Goal: Navigation & Orientation: Find specific page/section

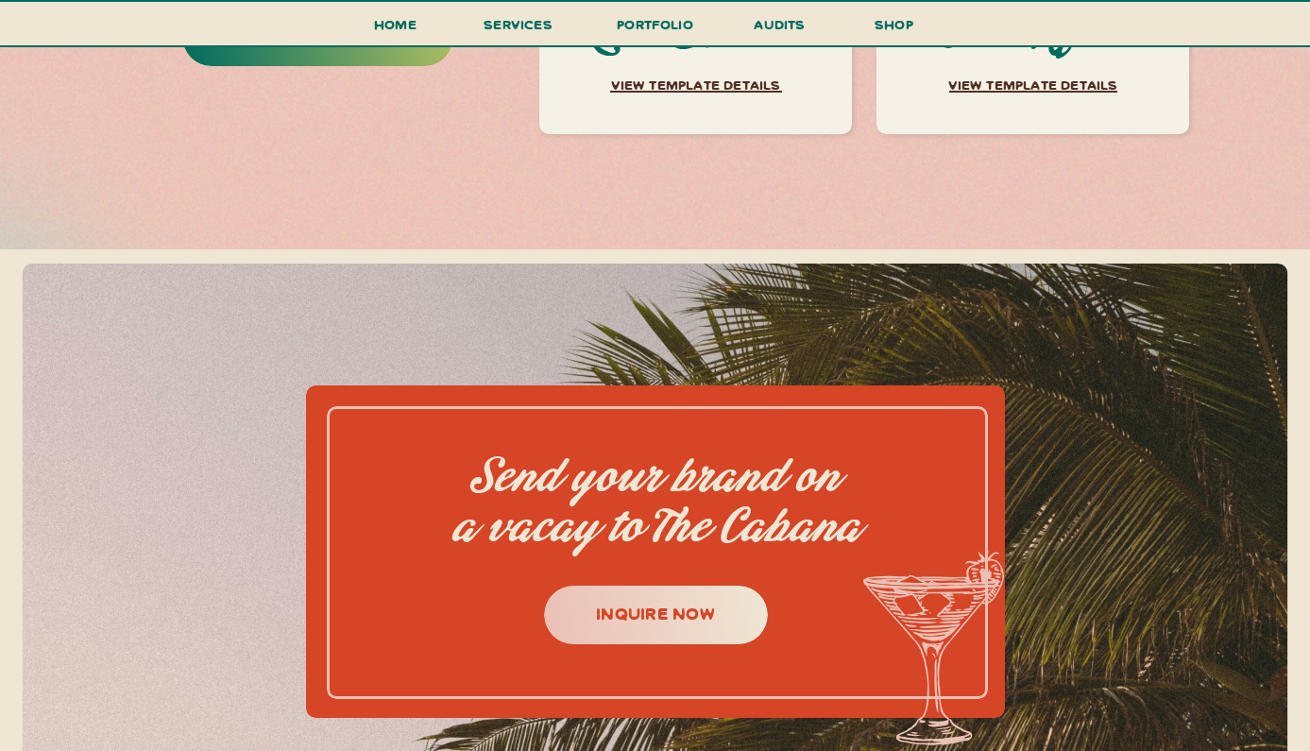
scroll to position [8260, 0]
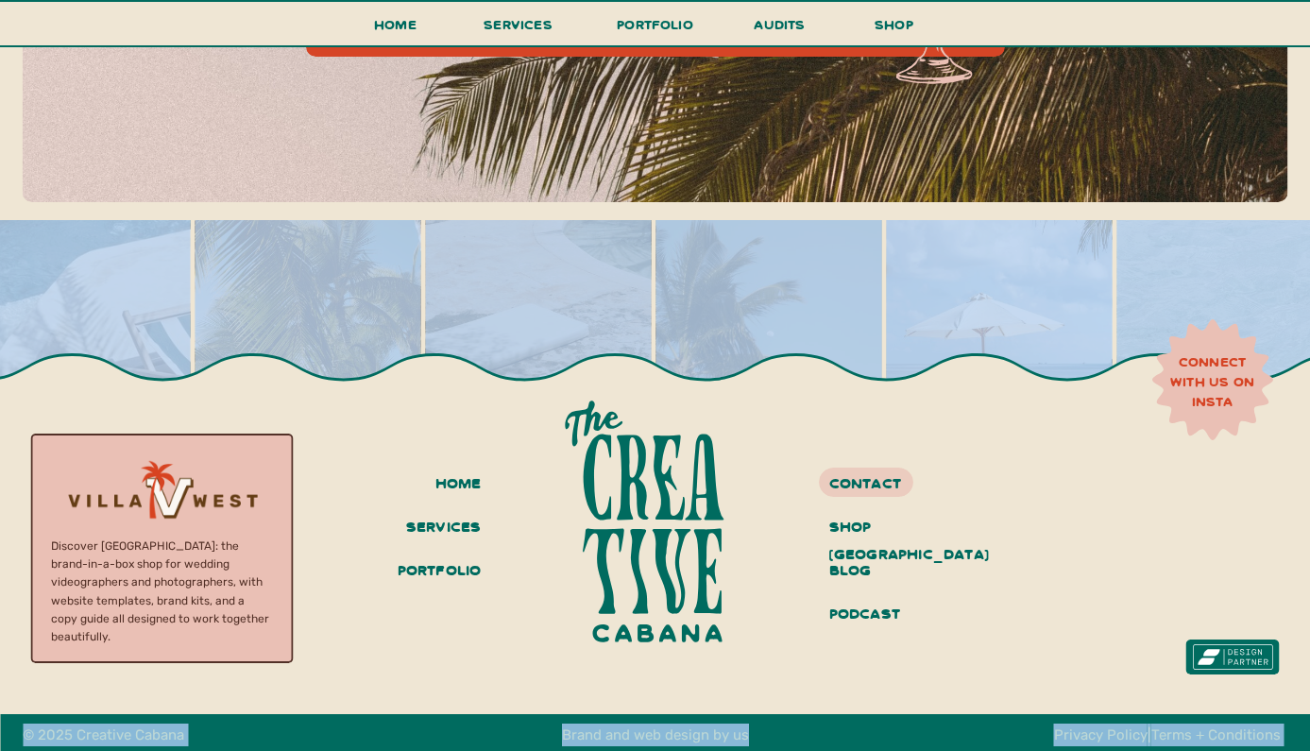
drag, startPoint x: 753, startPoint y: 728, endPoint x: 587, endPoint y: 688, distance: 171.2
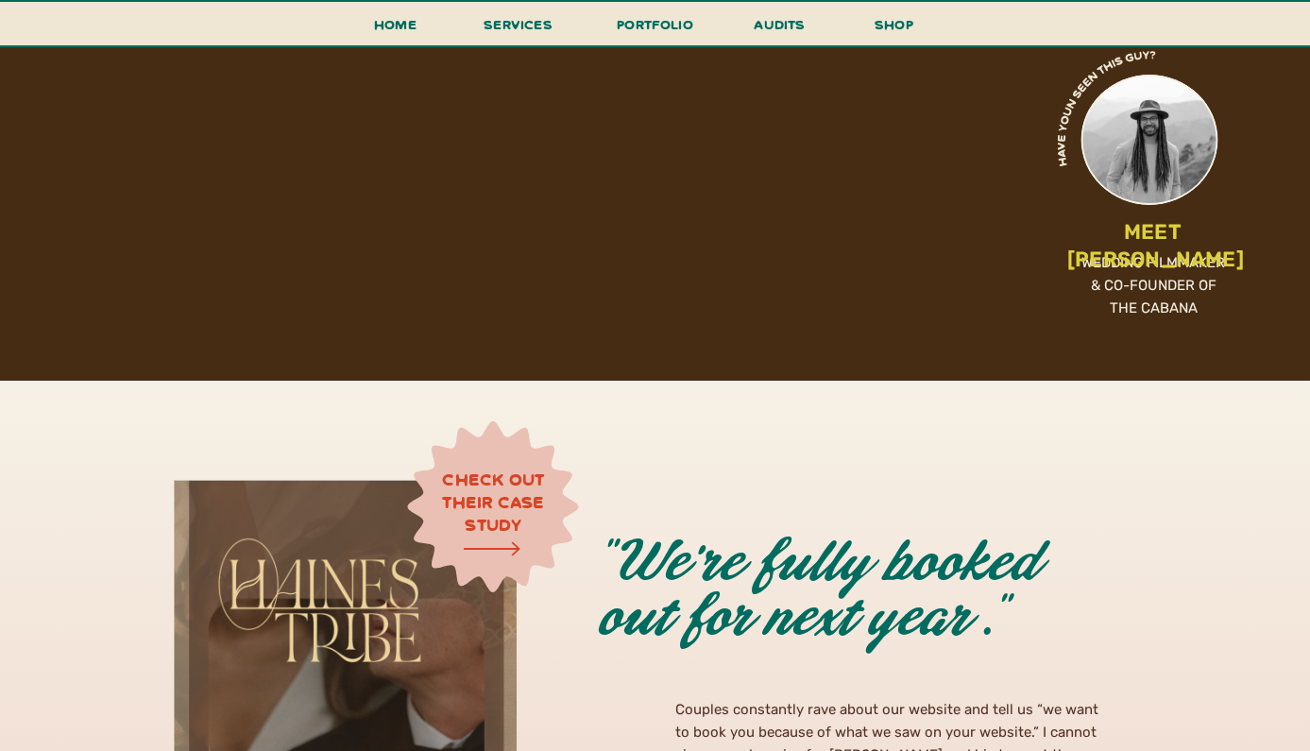
scroll to position [4495, 0]
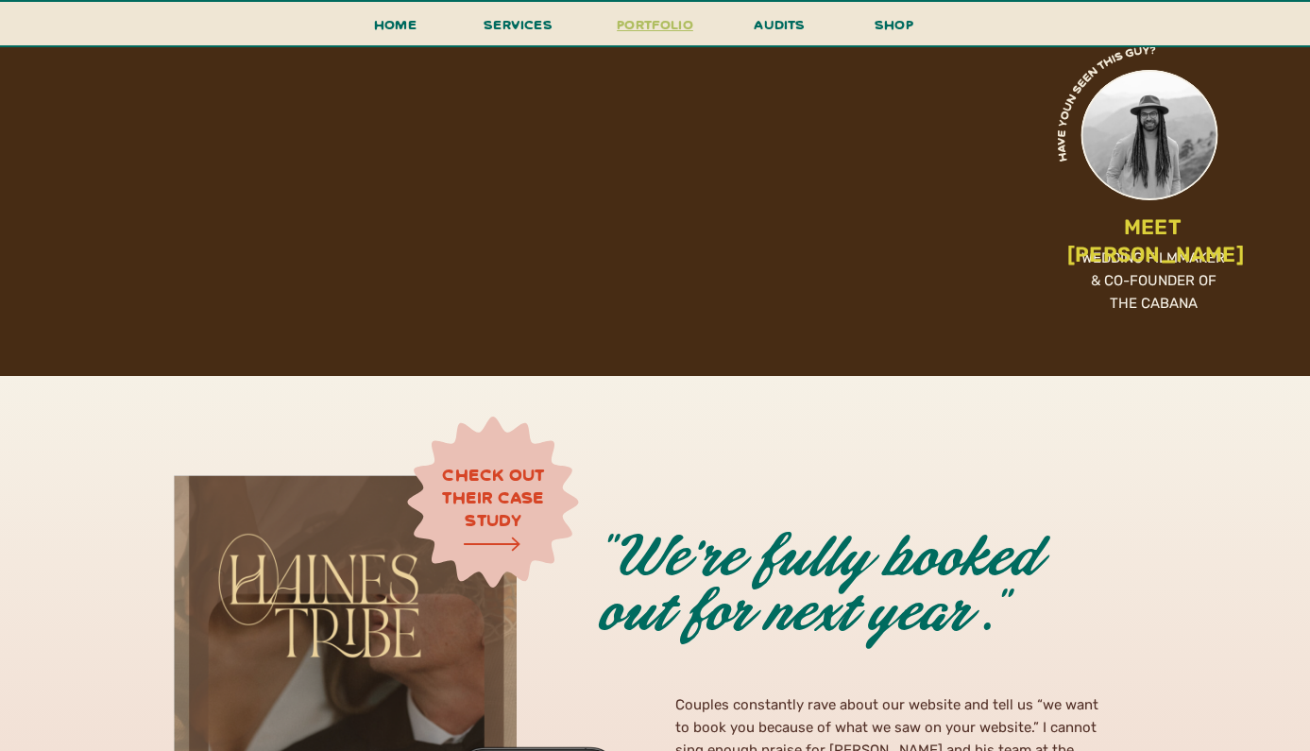
click at [674, 33] on h3 "portfolio" at bounding box center [655, 29] width 89 height 35
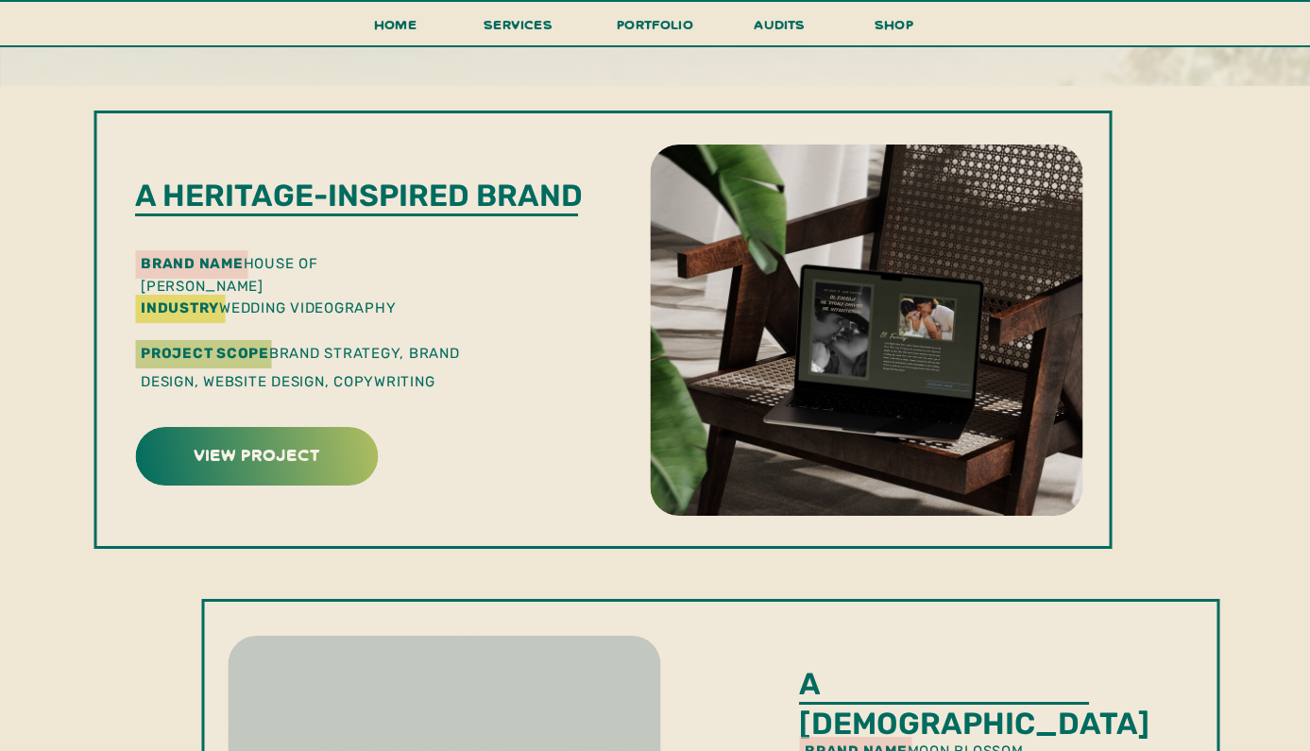
scroll to position [490, 0]
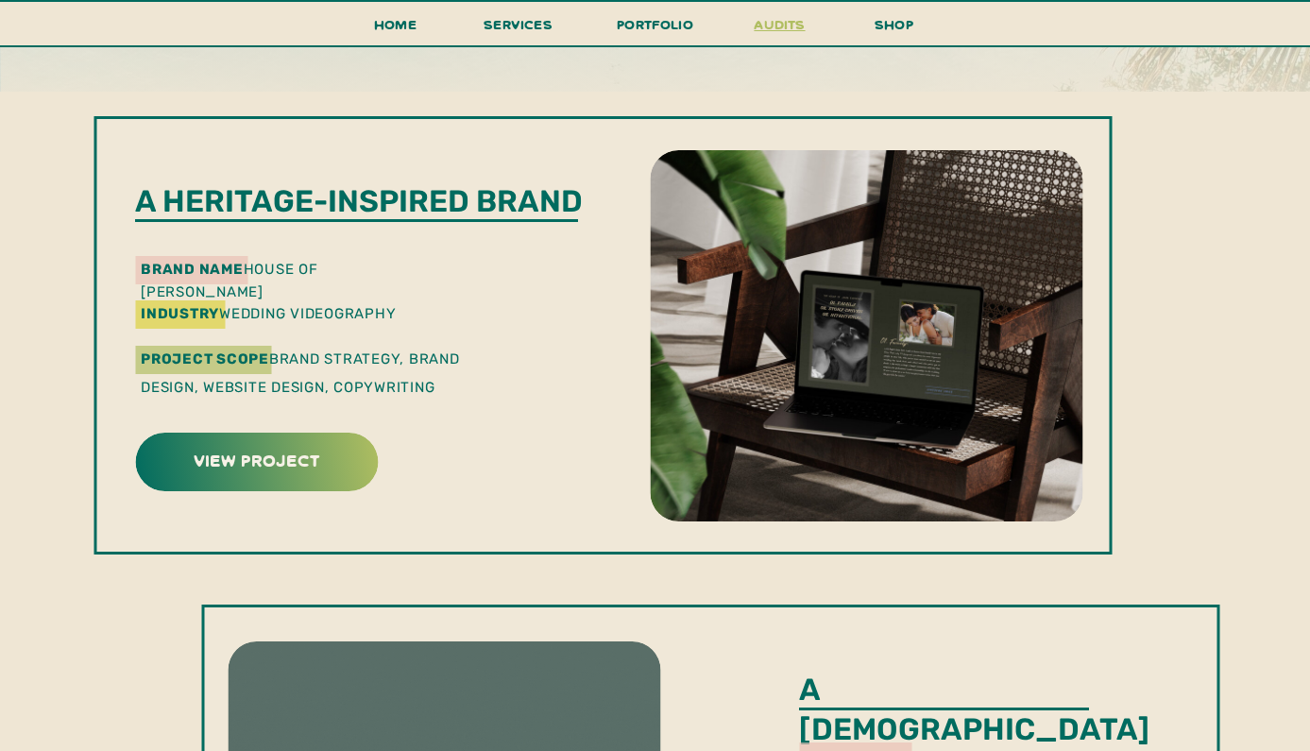
click at [784, 18] on h3 "audits" at bounding box center [780, 28] width 57 height 33
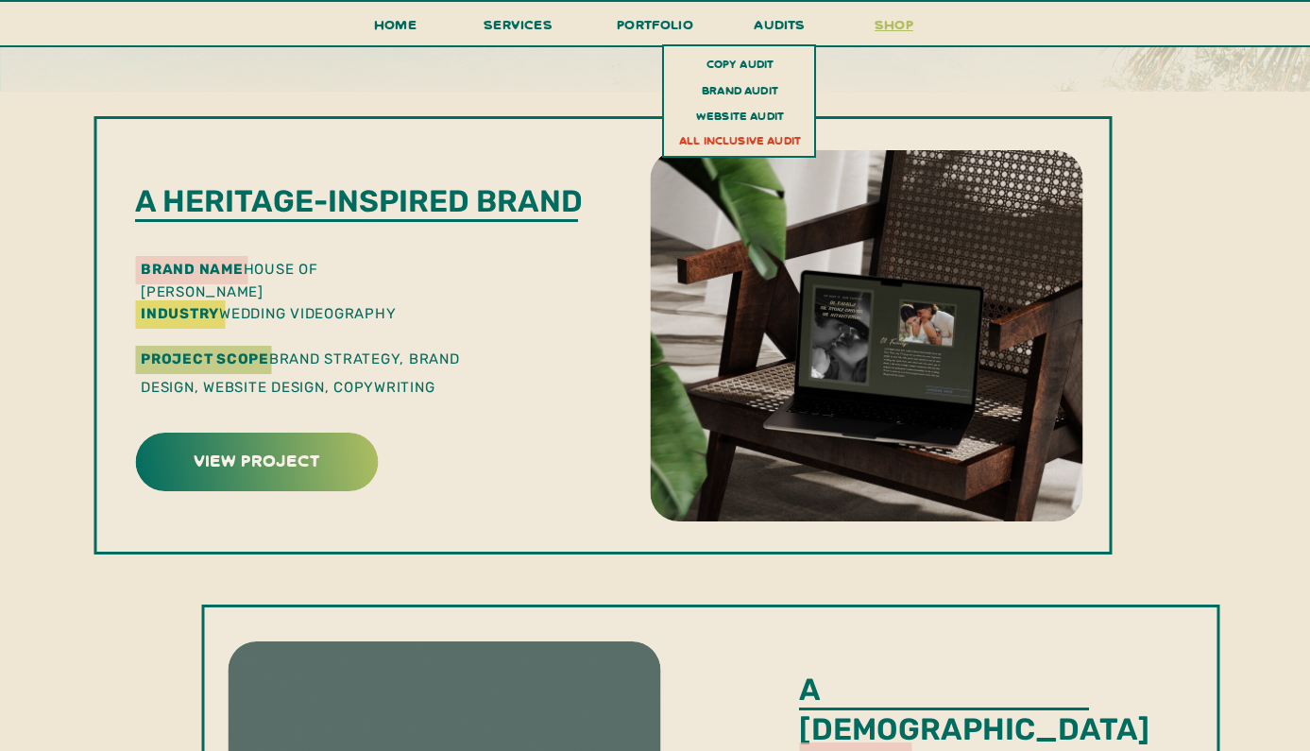
click at [905, 24] on h3 "shop" at bounding box center [894, 28] width 91 height 33
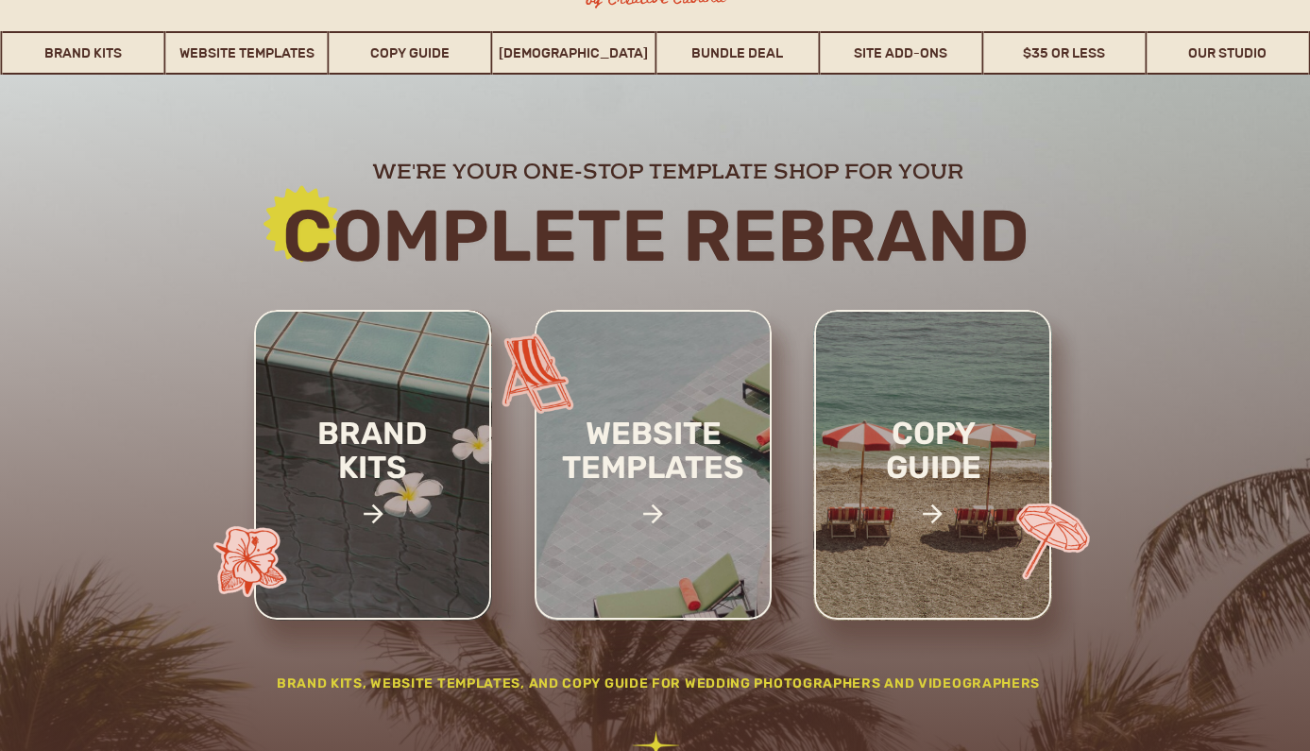
scroll to position [121, 0]
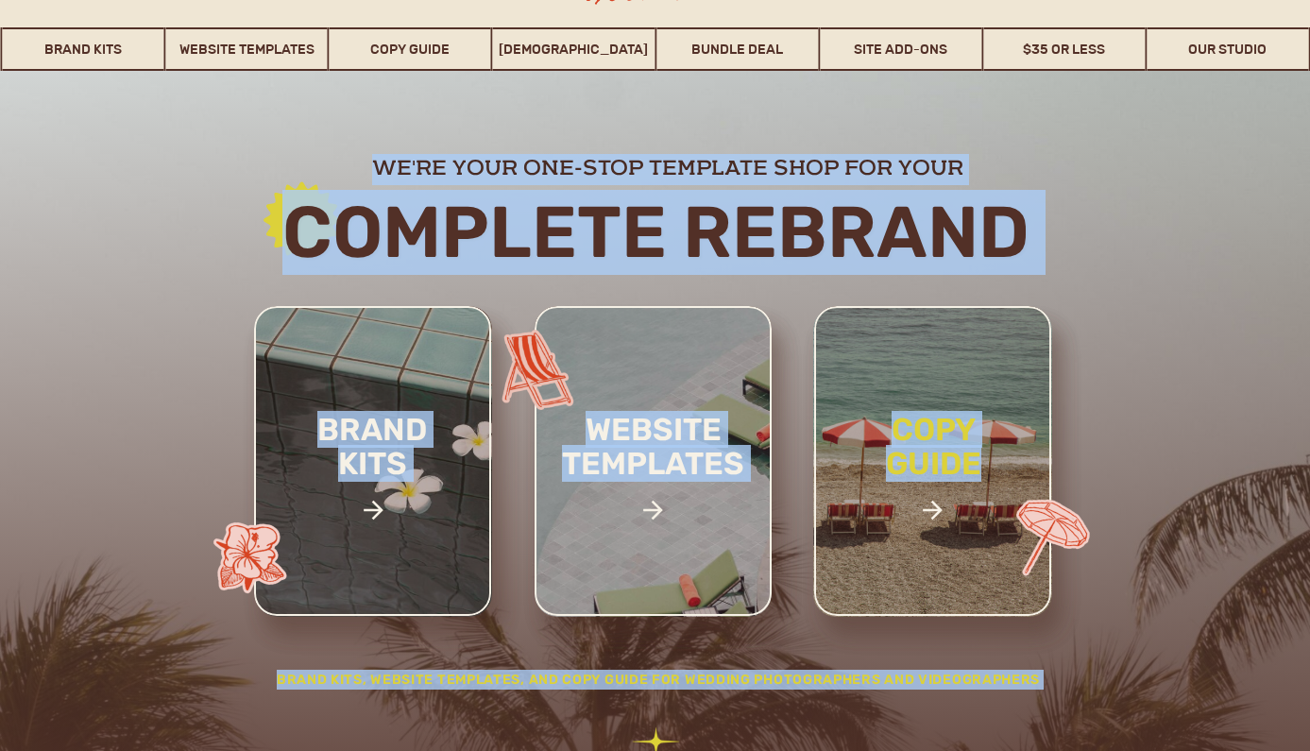
drag, startPoint x: 676, startPoint y: 182, endPoint x: 901, endPoint y: 517, distance: 403.0
click at [901, 517] on div "Brand Kits, website templates, and Copy Guide for wedding photographers and vid…" at bounding box center [656, 449] width 1134 height 756
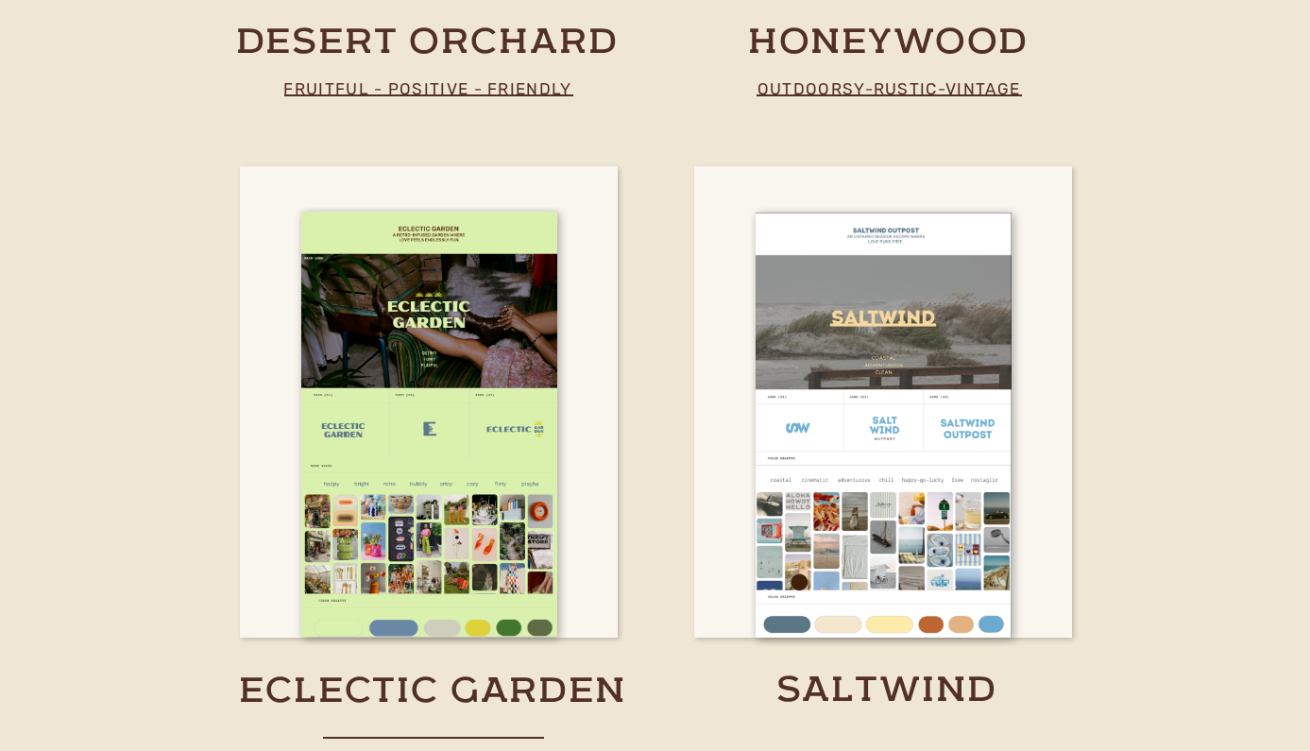
scroll to position [5012, 0]
